Goal: Connect with others: Connect with others

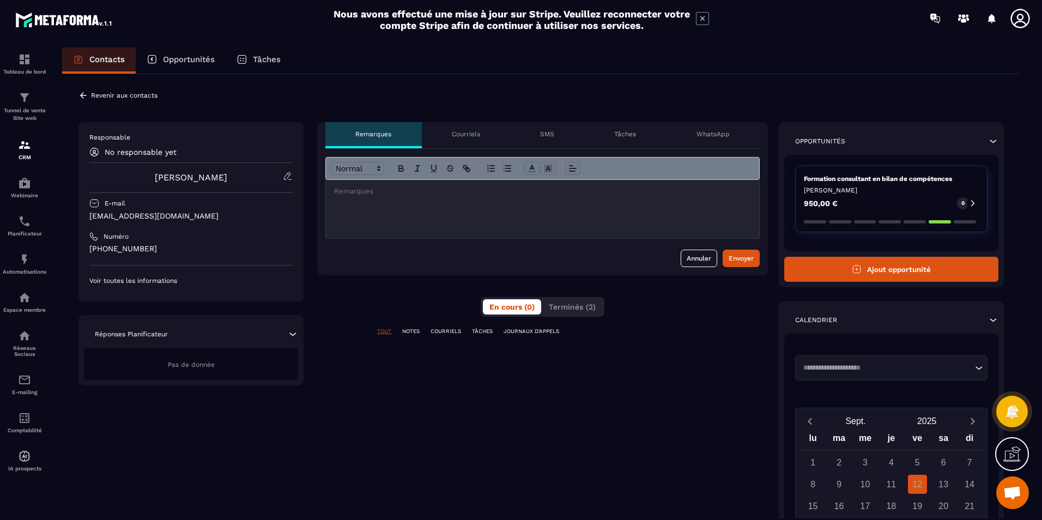
click at [467, 136] on p "Courriels" at bounding box center [466, 134] width 28 height 9
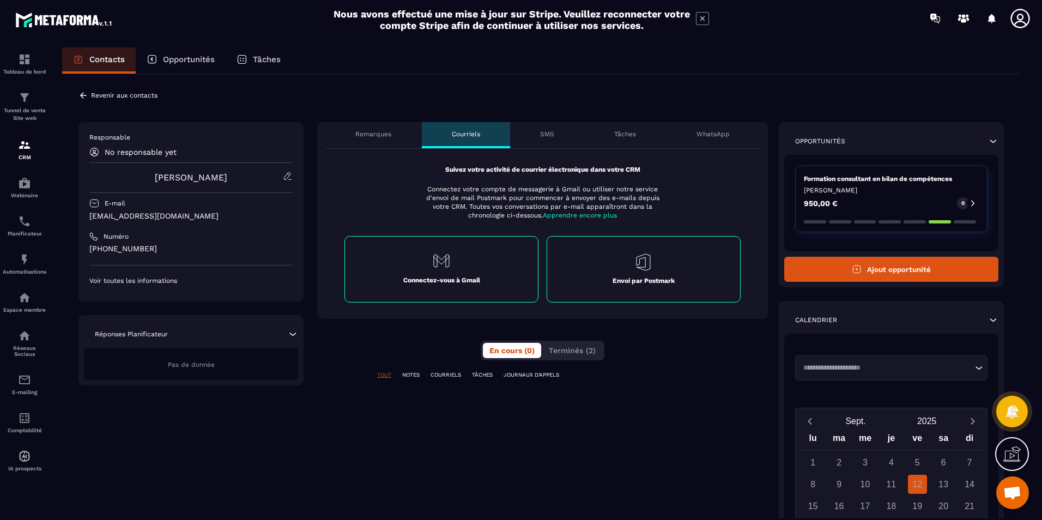
click at [507, 286] on div "Connectez-vous à Gmail" at bounding box center [441, 269] width 194 height 66
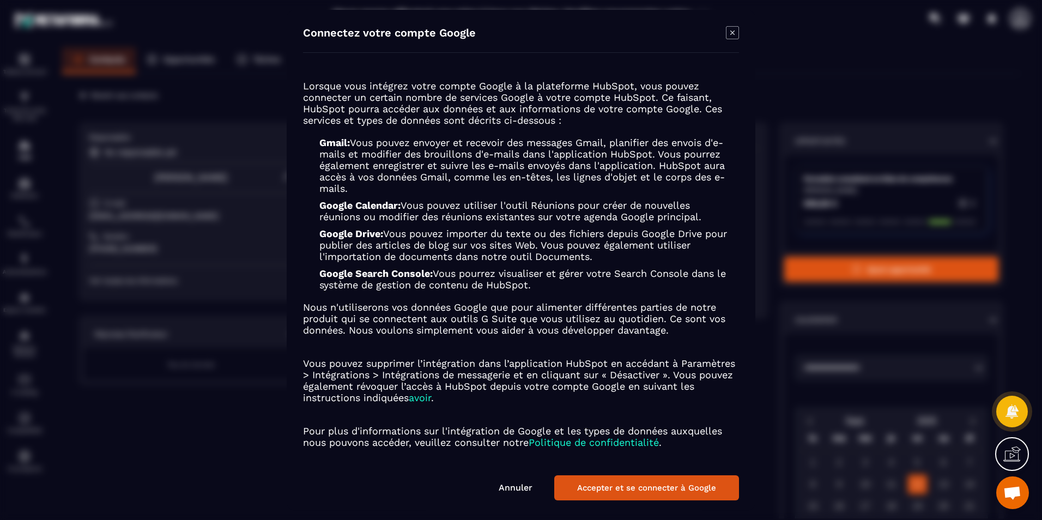
click at [675, 487] on button "Accepter et se connecter à Google" at bounding box center [646, 487] width 185 height 25
